Goal: Information Seeking & Learning: Learn about a topic

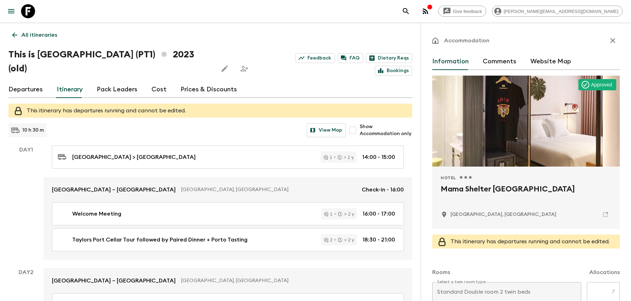
click at [410, 13] on icon "search adventures" at bounding box center [406, 11] width 8 height 8
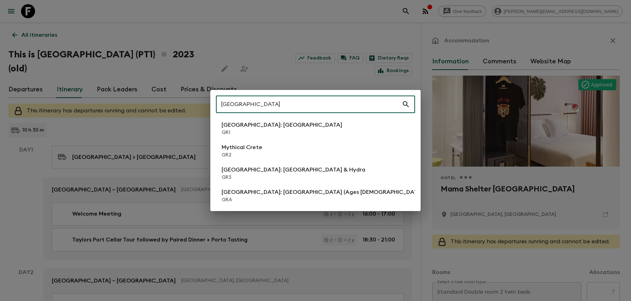
type input "[GEOGRAPHIC_DATA]"
click at [278, 201] on p "GRA" at bounding box center [323, 200] width 203 height 7
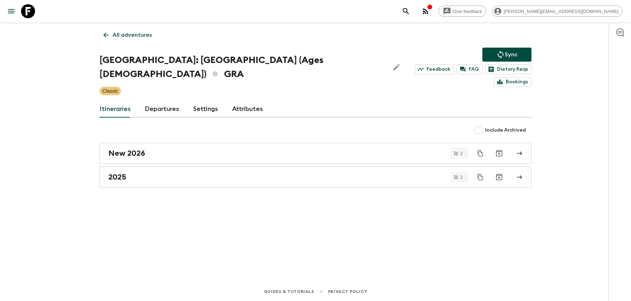
click at [154, 101] on link "Departures" at bounding box center [162, 109] width 34 height 17
click at [409, 9] on icon "search adventures" at bounding box center [406, 11] width 6 height 6
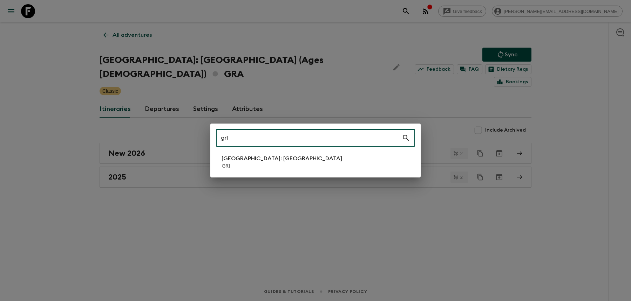
type input "gr1"
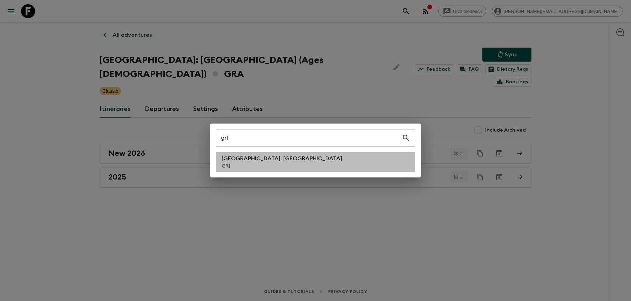
click at [240, 159] on p "[GEOGRAPHIC_DATA]: [GEOGRAPHIC_DATA]" at bounding box center [282, 159] width 121 height 8
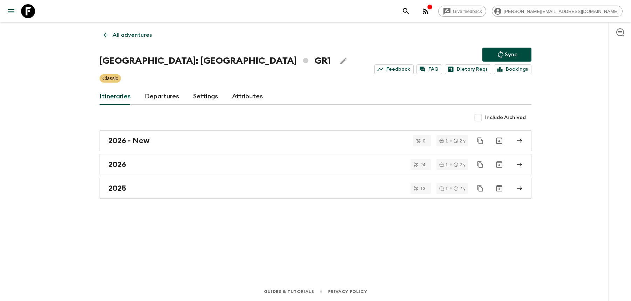
click at [410, 13] on icon "search adventures" at bounding box center [406, 11] width 8 height 8
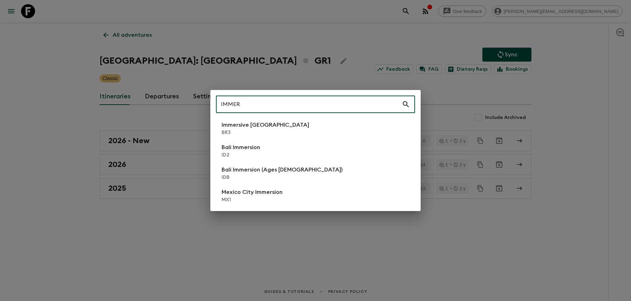
type input "IMMER"
click at [328, 155] on li "Bali Immersion ID2" at bounding box center [315, 151] width 199 height 20
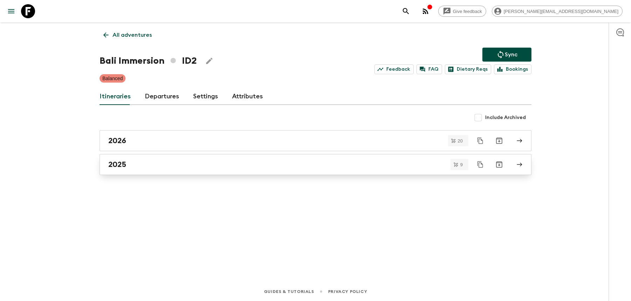
click at [206, 170] on link "2025" at bounding box center [316, 164] width 432 height 21
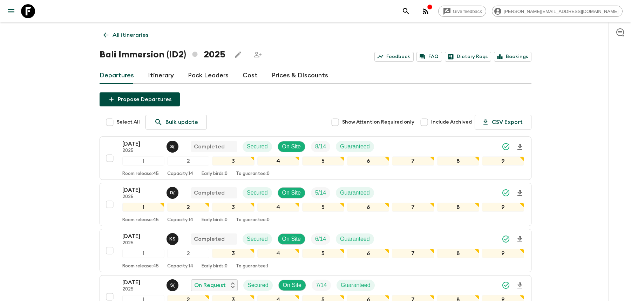
click at [410, 15] on icon "search adventures" at bounding box center [406, 11] width 8 height 8
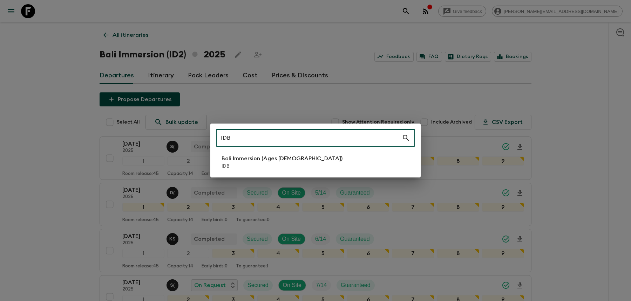
type input "IDB"
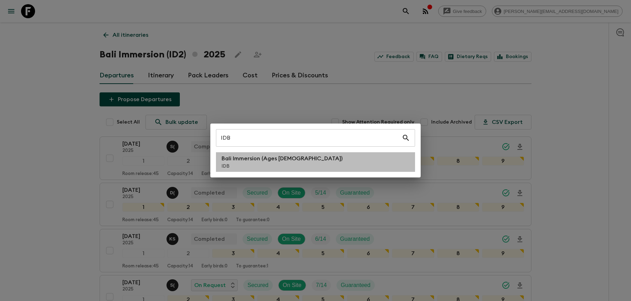
click at [336, 160] on li "Bali Immersion (Ages [DEMOGRAPHIC_DATA]) IDB" at bounding box center [315, 162] width 199 height 20
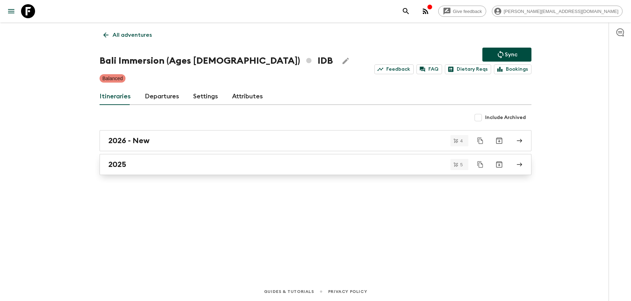
click at [336, 165] on div "2025" at bounding box center [308, 164] width 401 height 9
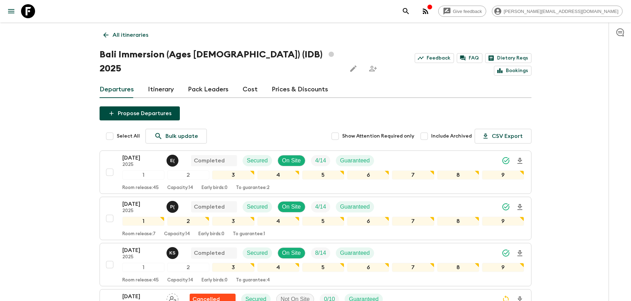
click at [410, 8] on icon "search adventures" at bounding box center [406, 11] width 8 height 8
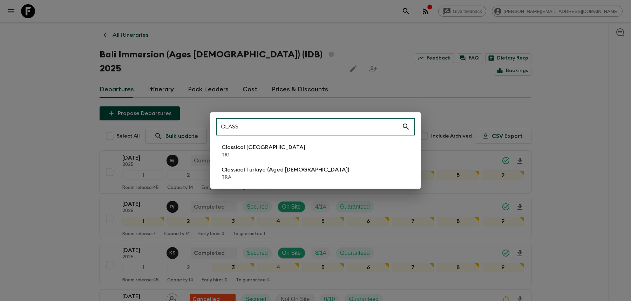
type input "CLASS"
click at [320, 174] on li "Classical Türkiye (Aged [DEMOGRAPHIC_DATA]) TRA" at bounding box center [315, 174] width 199 height 20
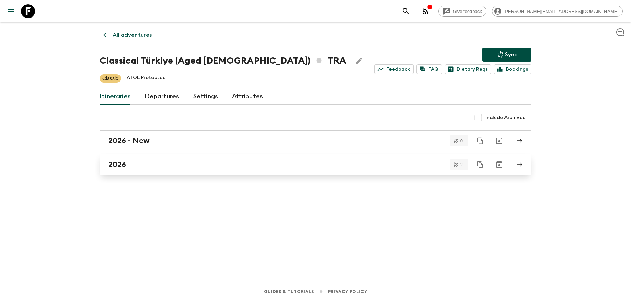
click at [233, 164] on div "2026" at bounding box center [308, 164] width 401 height 9
click at [123, 34] on p "All adventures" at bounding box center [132, 35] width 39 height 8
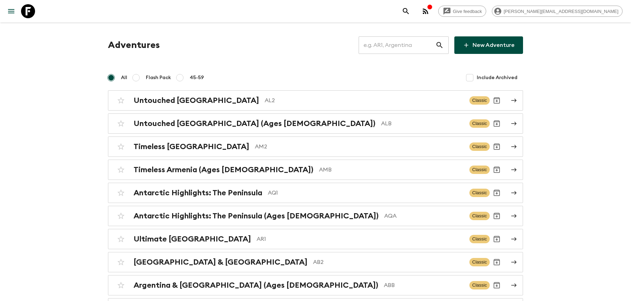
click at [376, 44] on input "text" at bounding box center [397, 45] width 77 height 20
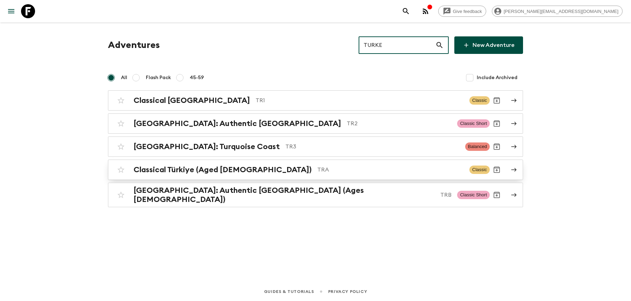
type input "TURKE"
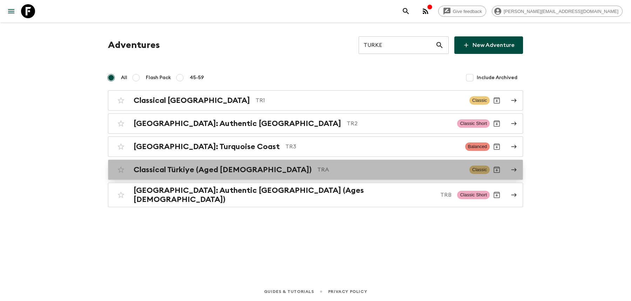
click at [325, 168] on p "TRA" at bounding box center [390, 170] width 147 height 8
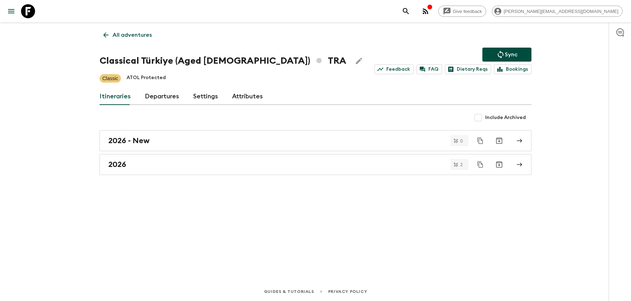
click at [410, 9] on icon "search adventures" at bounding box center [406, 11] width 8 height 8
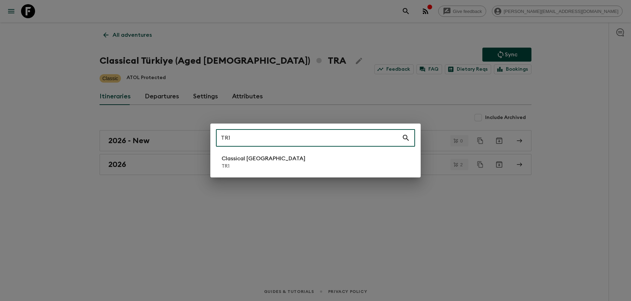
type input "TR1"
click at [279, 159] on li "Classical Türkiye TR1" at bounding box center [315, 162] width 199 height 20
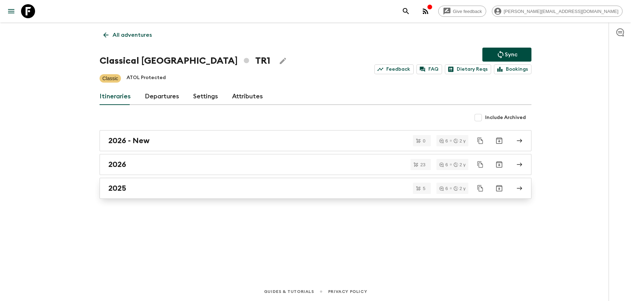
click at [273, 191] on div "2025" at bounding box center [308, 188] width 401 height 9
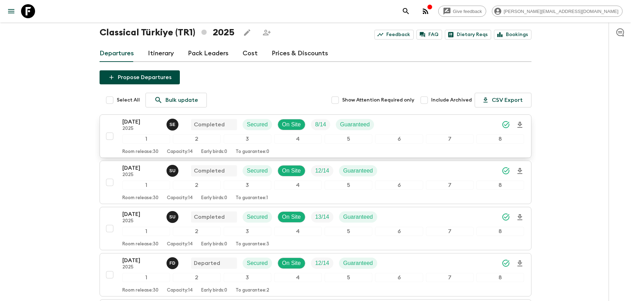
scroll to position [124, 0]
